Goal: Transaction & Acquisition: Download file/media

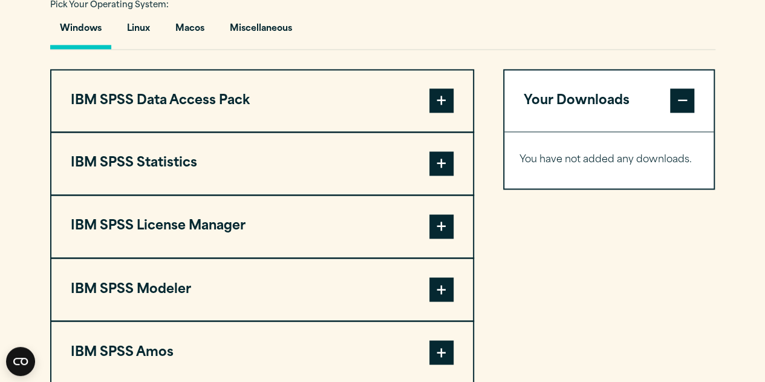
scroll to position [903, 0]
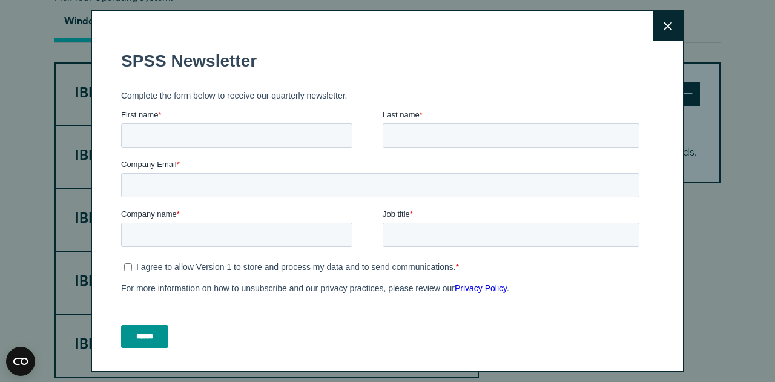
click at [652, 23] on button "Close" at bounding box center [667, 26] width 30 height 30
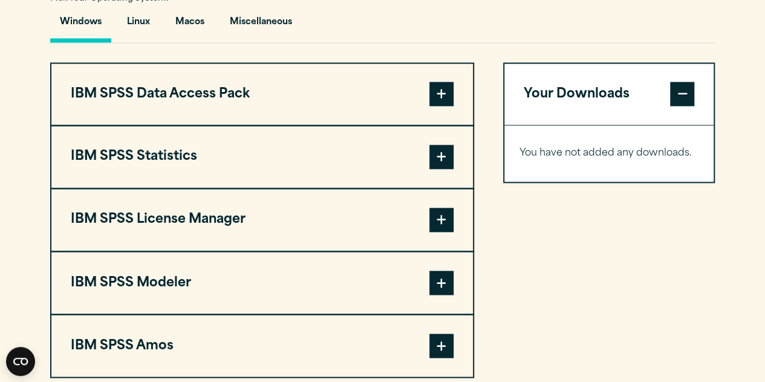
click at [447, 169] on span at bounding box center [442, 157] width 24 height 24
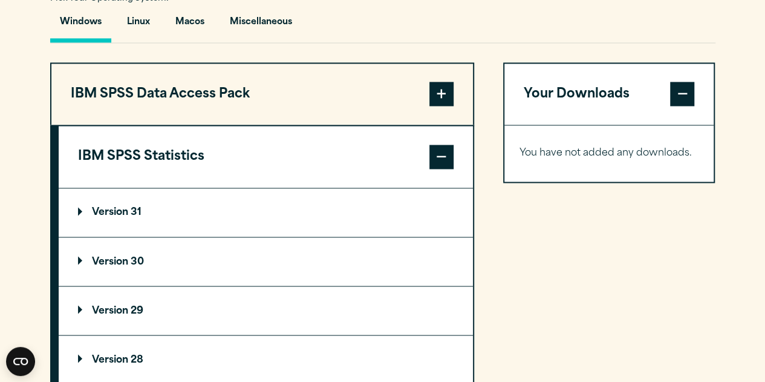
click at [88, 266] on p "Version 30" at bounding box center [111, 262] width 66 height 10
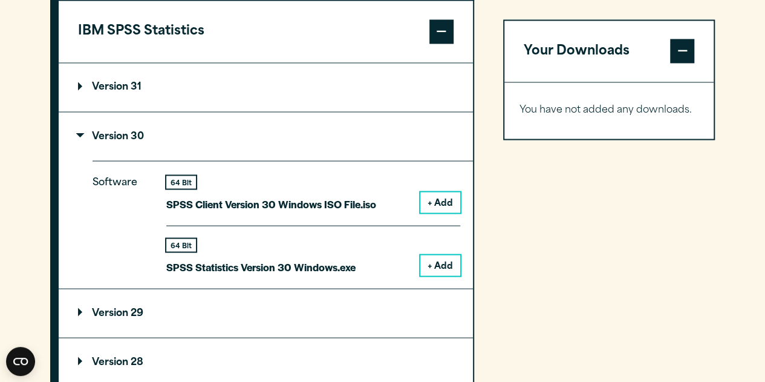
scroll to position [1033, 0]
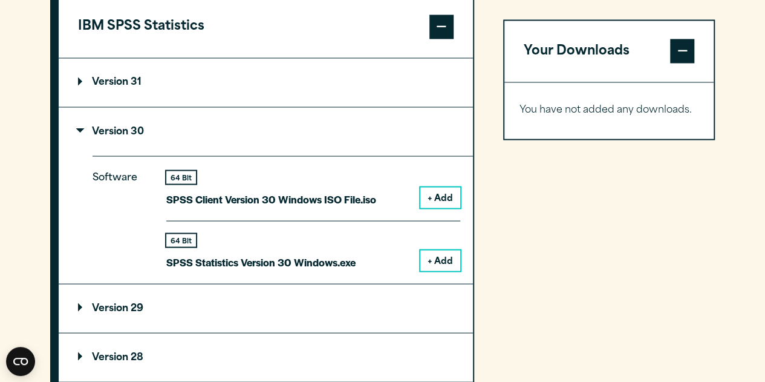
click at [430, 270] on button "+ Add" at bounding box center [441, 260] width 40 height 21
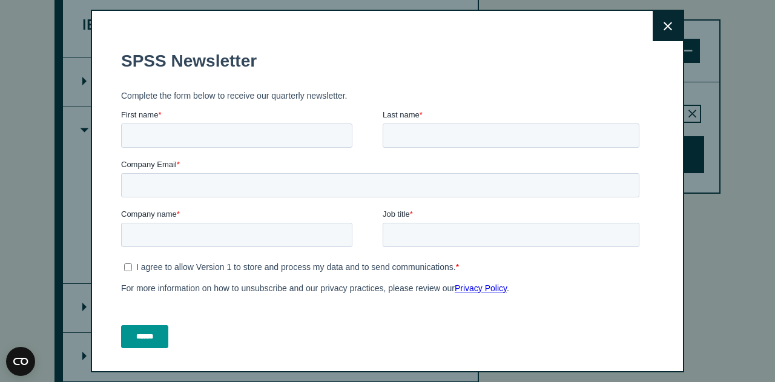
click at [652, 20] on button "Close" at bounding box center [667, 26] width 30 height 30
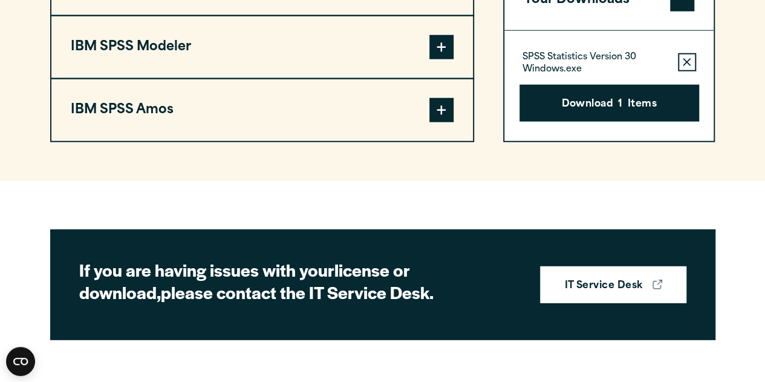
scroll to position [1561, 0]
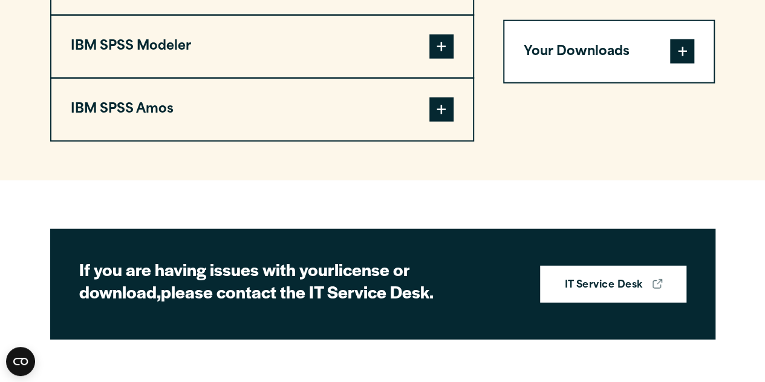
click at [641, 43] on button "Your Downloads" at bounding box center [610, 52] width 210 height 62
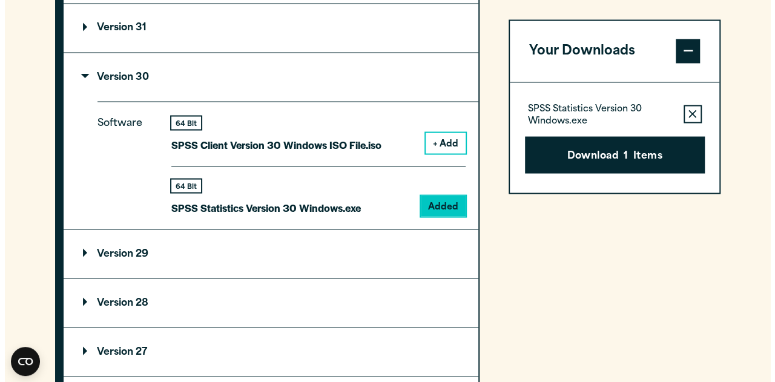
scroll to position [1087, 0]
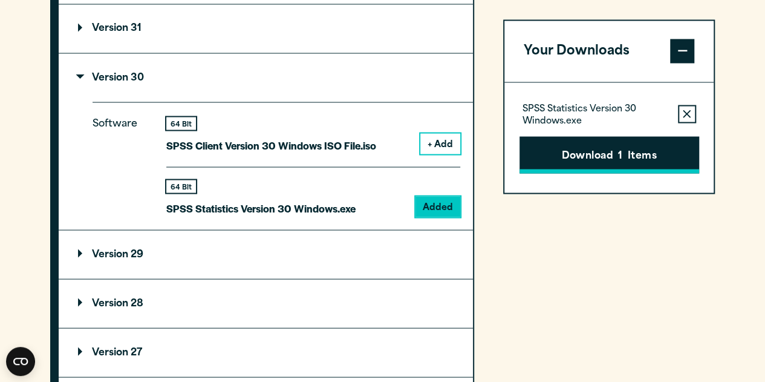
click at [617, 150] on button "Download 1 Items" at bounding box center [610, 155] width 180 height 38
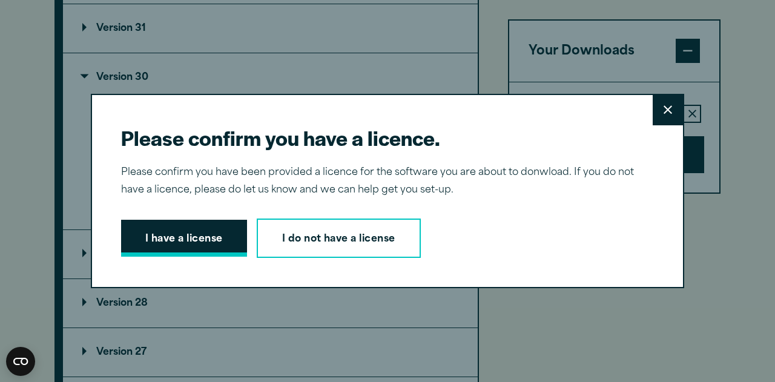
click at [209, 244] on button "I have a license" at bounding box center [184, 239] width 126 height 38
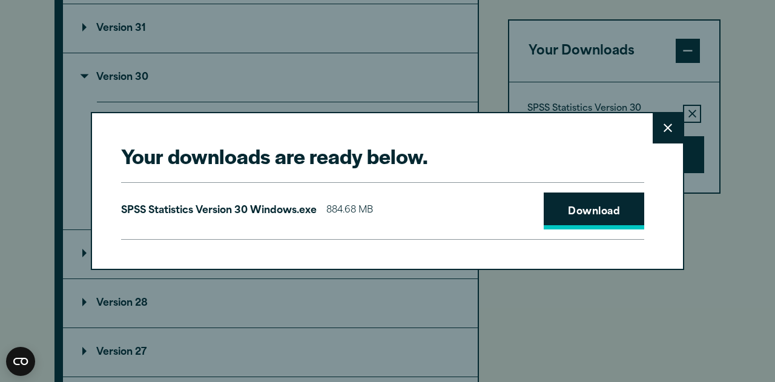
click at [600, 209] on link "Download" at bounding box center [593, 211] width 100 height 38
